Goal: Transaction & Acquisition: Download file/media

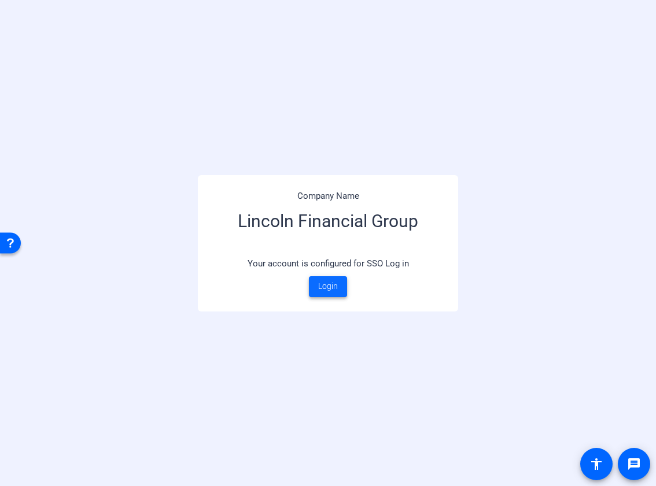
click at [324, 288] on span "Login" at bounding box center [328, 286] width 20 height 12
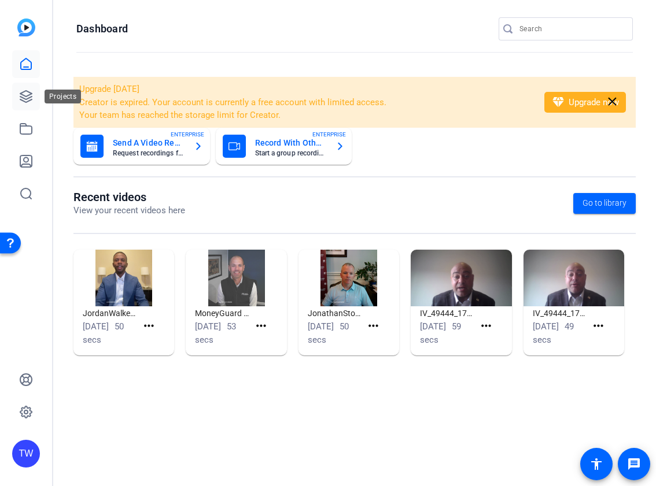
click at [28, 95] on icon at bounding box center [26, 97] width 14 height 14
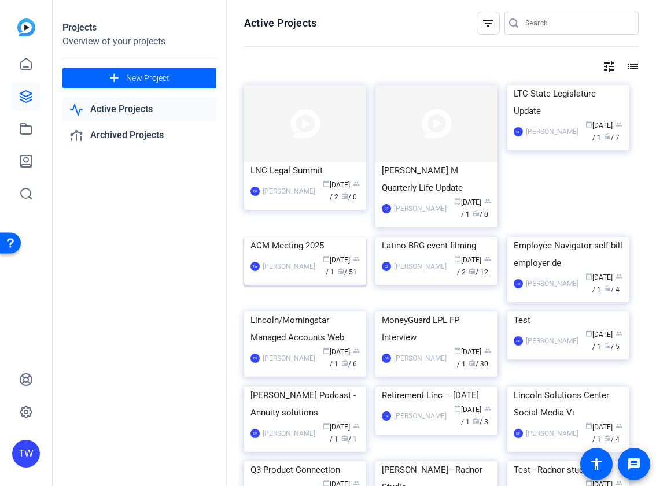
click at [347, 237] on img at bounding box center [305, 237] width 122 height 0
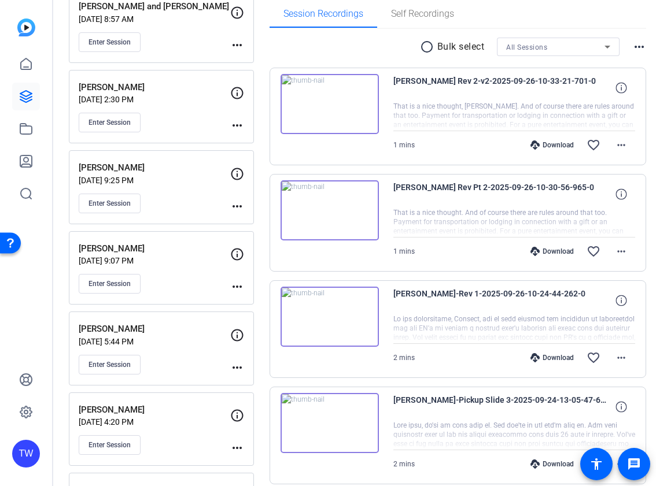
scroll to position [199, 0]
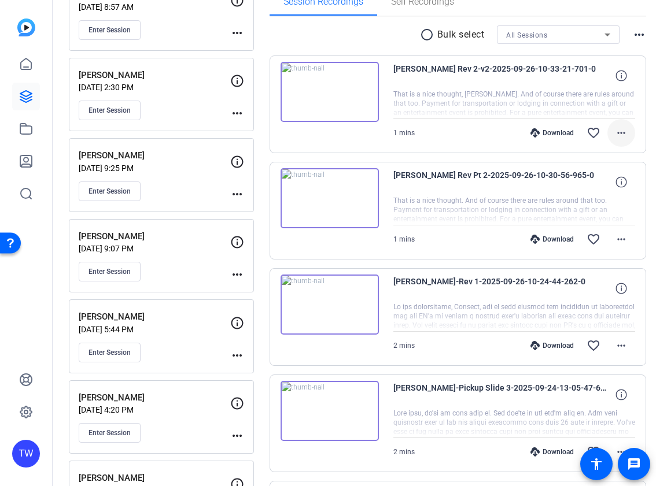
click at [616, 132] on mat-icon "more_horiz" at bounding box center [621, 133] width 14 height 14
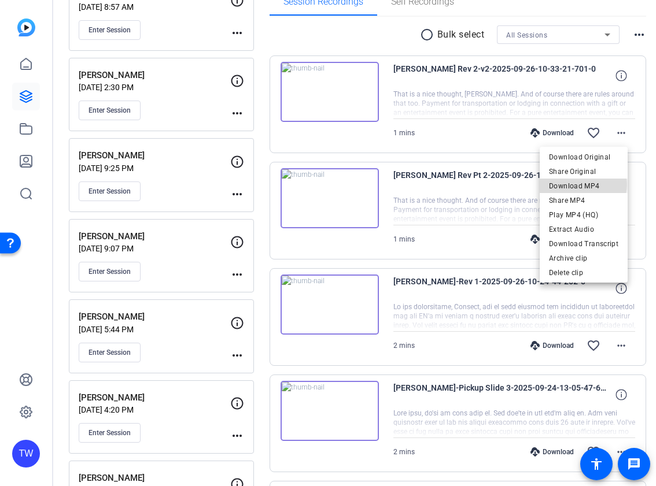
click at [583, 184] on span "Download MP4" at bounding box center [583, 186] width 69 height 14
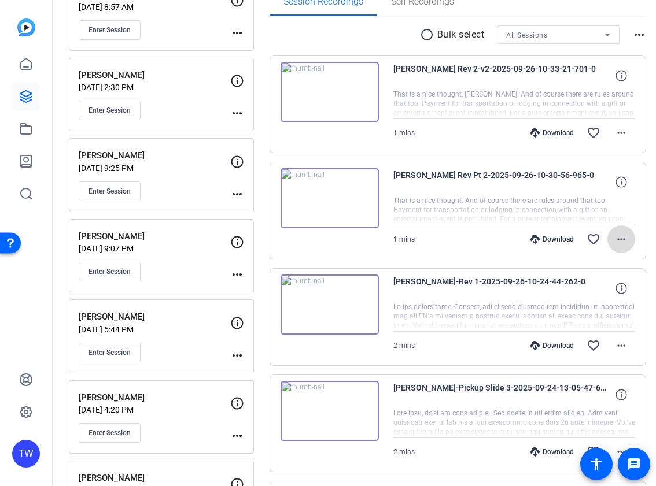
click at [614, 238] on mat-icon "more_horiz" at bounding box center [621, 239] width 14 height 14
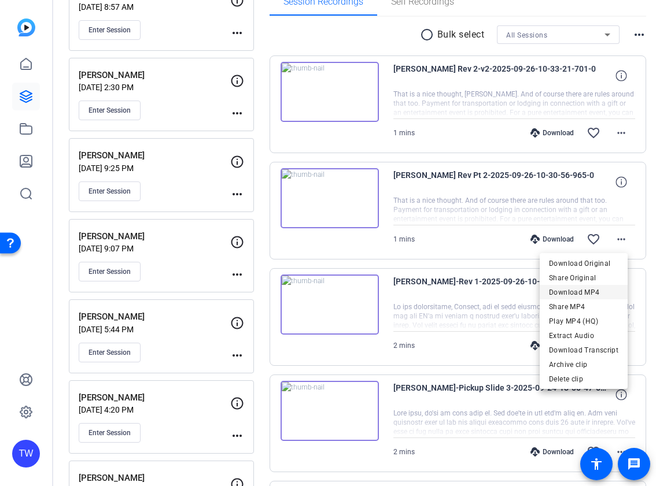
click at [587, 292] on span "Download MP4" at bounding box center [583, 293] width 69 height 14
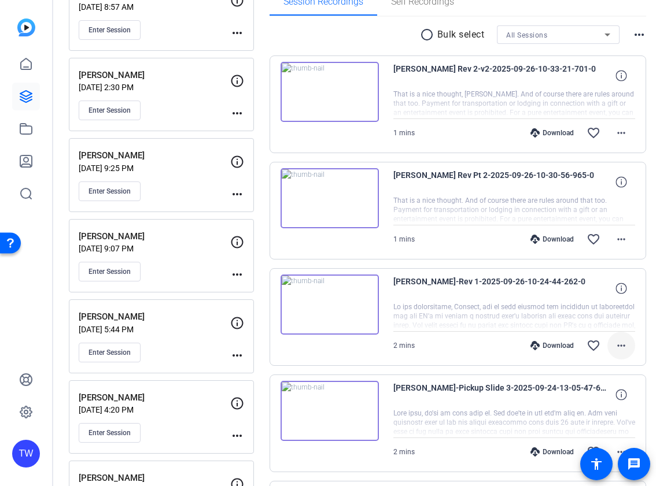
click at [614, 345] on mat-icon "more_horiz" at bounding box center [621, 346] width 14 height 14
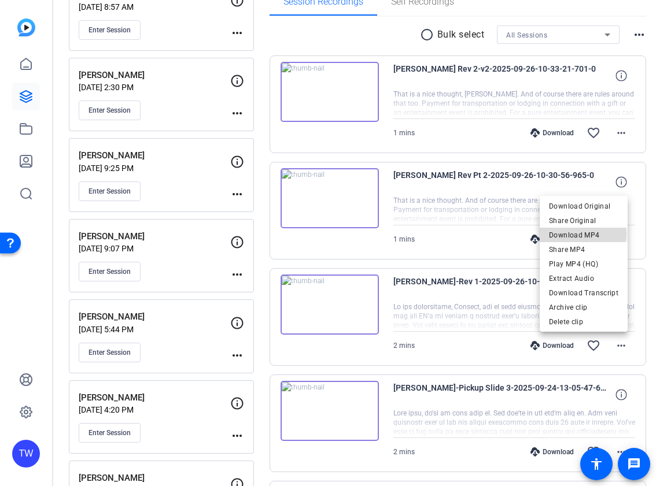
click at [583, 234] on span "Download MP4" at bounding box center [583, 235] width 69 height 14
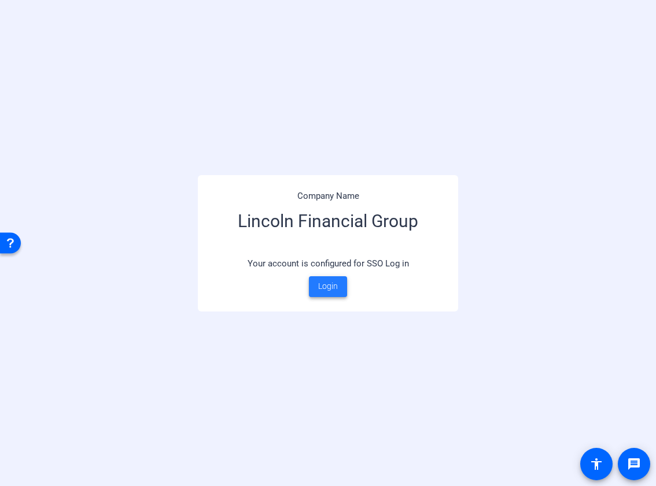
click at [325, 286] on span "Login" at bounding box center [328, 286] width 20 height 12
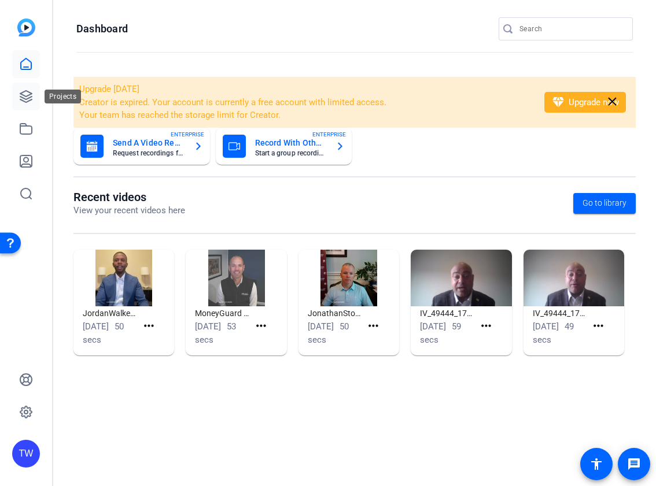
click at [25, 91] on icon at bounding box center [26, 97] width 12 height 12
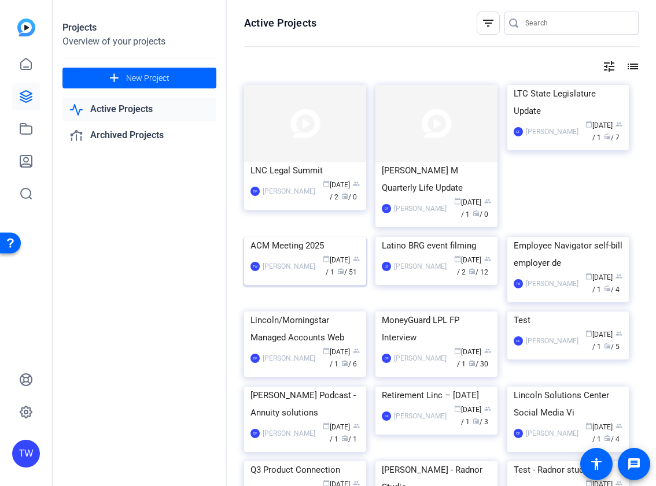
click at [342, 237] on img at bounding box center [305, 237] width 122 height 0
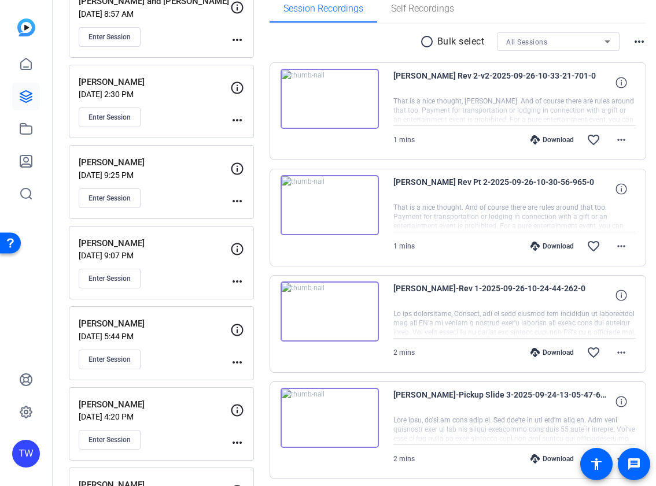
scroll to position [182, 0]
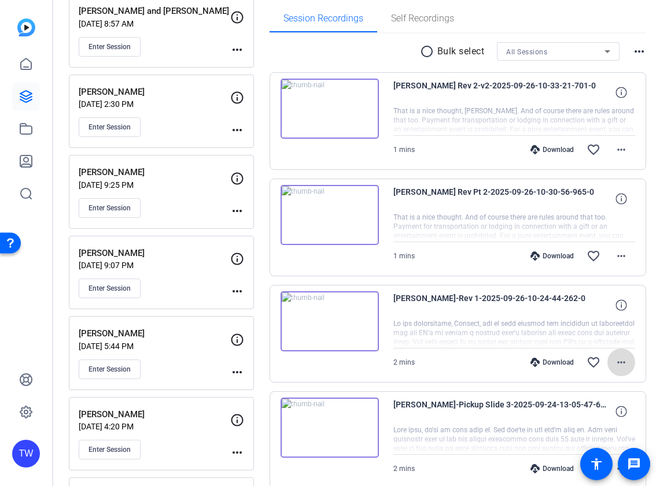
click at [614, 362] on mat-icon "more_horiz" at bounding box center [621, 362] width 14 height 14
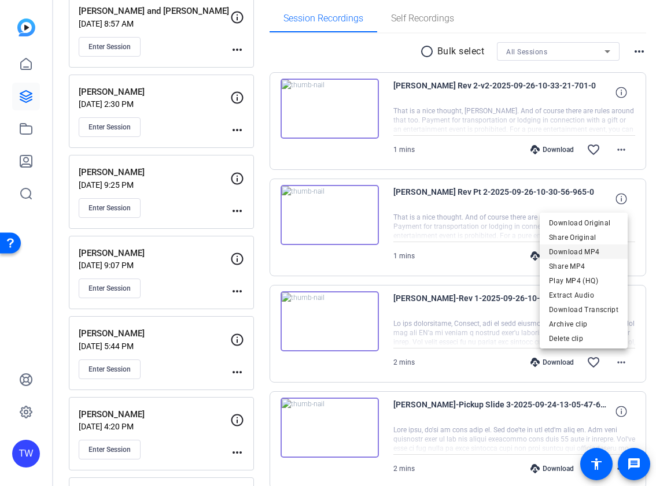
click at [568, 252] on span "Download MP4" at bounding box center [583, 252] width 69 height 14
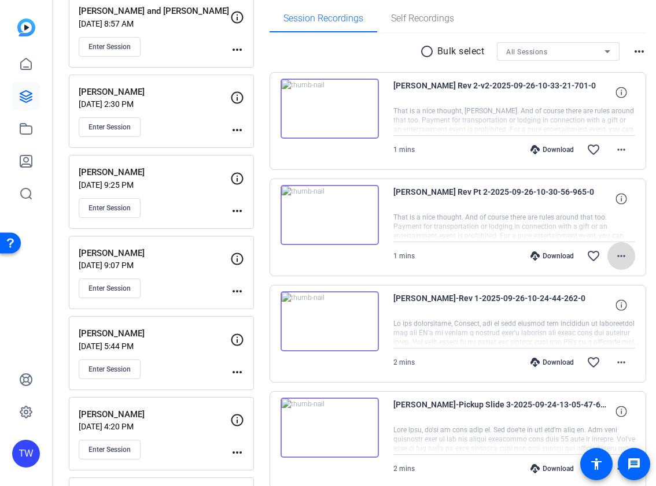
click at [614, 257] on mat-icon "more_horiz" at bounding box center [621, 256] width 14 height 14
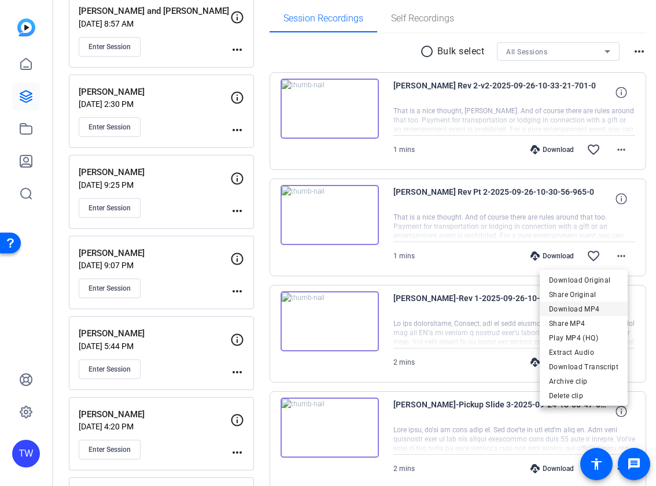
click at [585, 309] on span "Download MP4" at bounding box center [583, 309] width 69 height 14
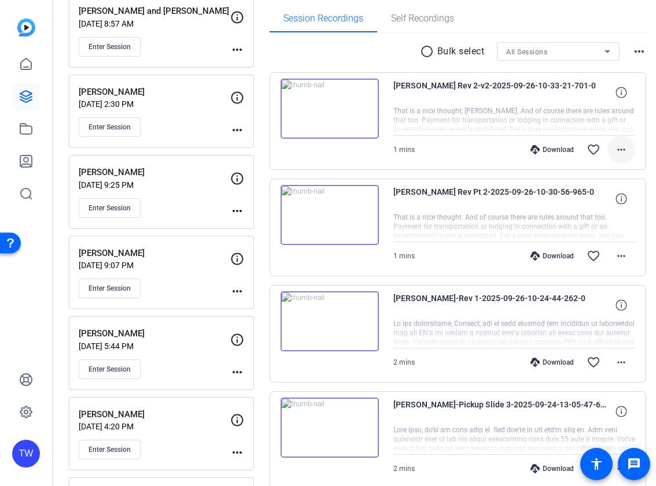
click at [614, 147] on mat-icon "more_horiz" at bounding box center [621, 150] width 14 height 14
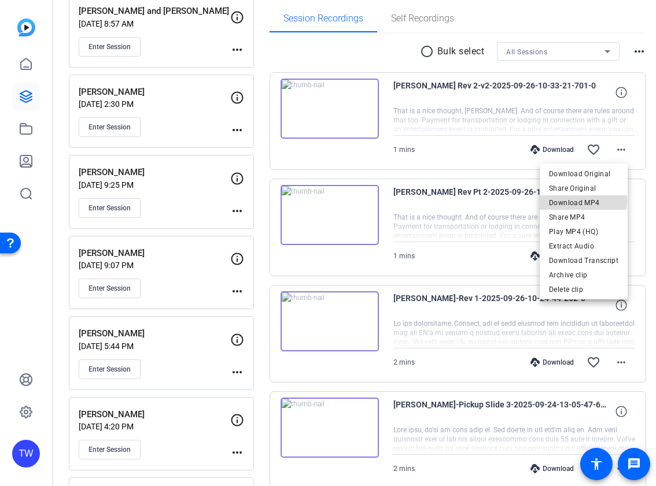
click at [583, 200] on span "Download MP4" at bounding box center [583, 203] width 69 height 14
